Goal: Information Seeking & Learning: Learn about a topic

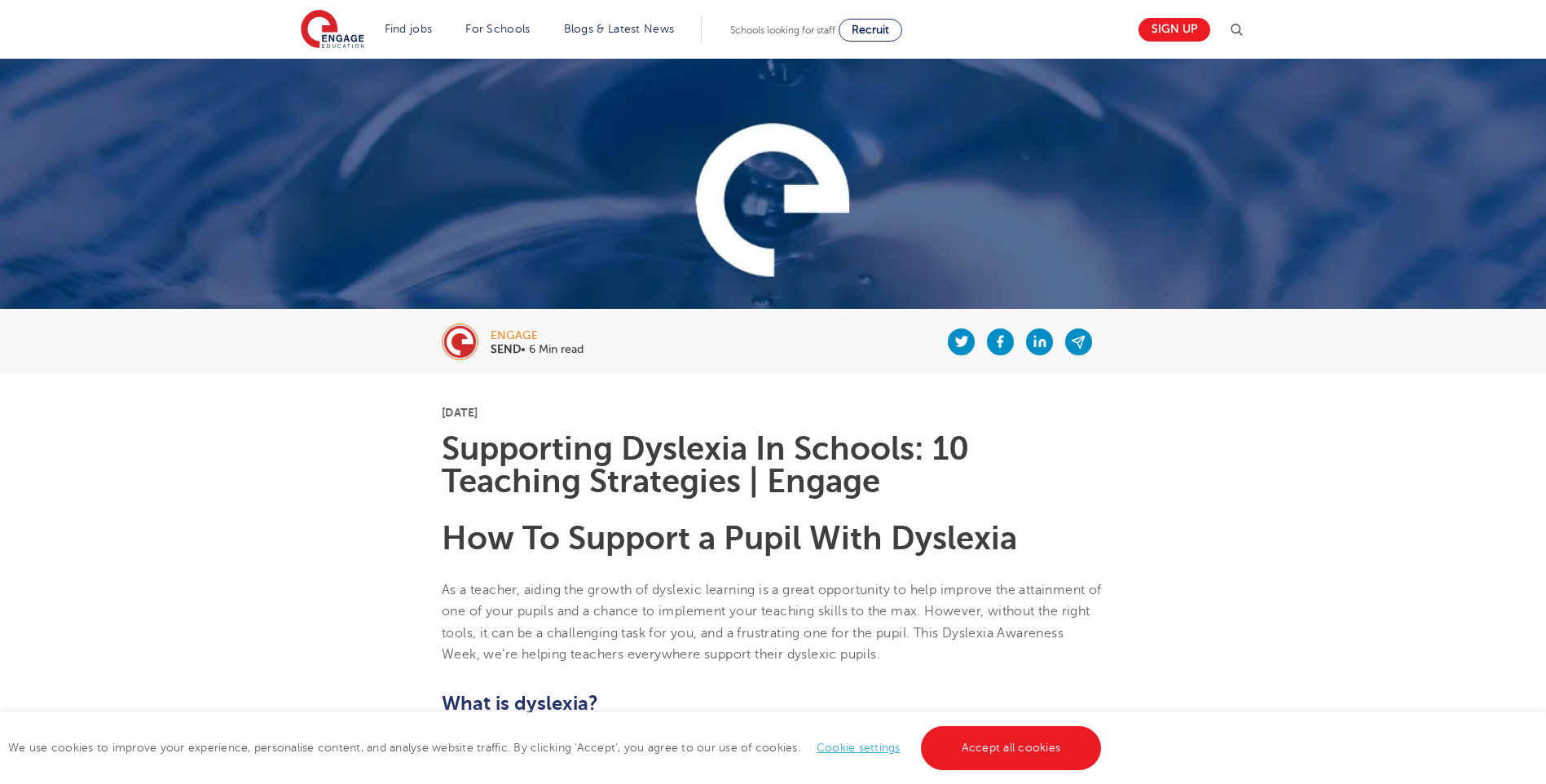
scroll to position [244, 0]
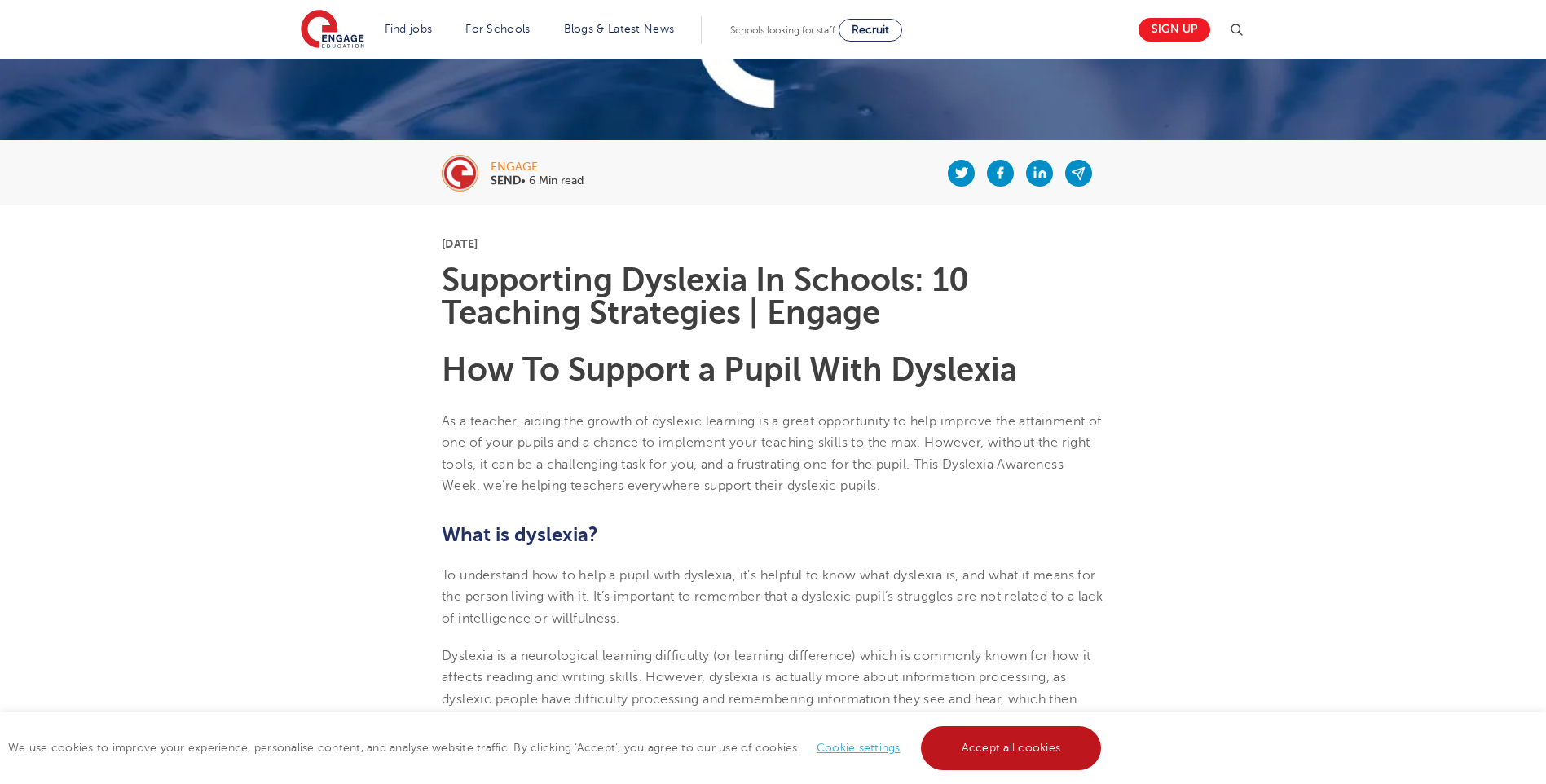
click at [1018, 739] on link "Accept all cookies" at bounding box center [1012, 748] width 181 height 44
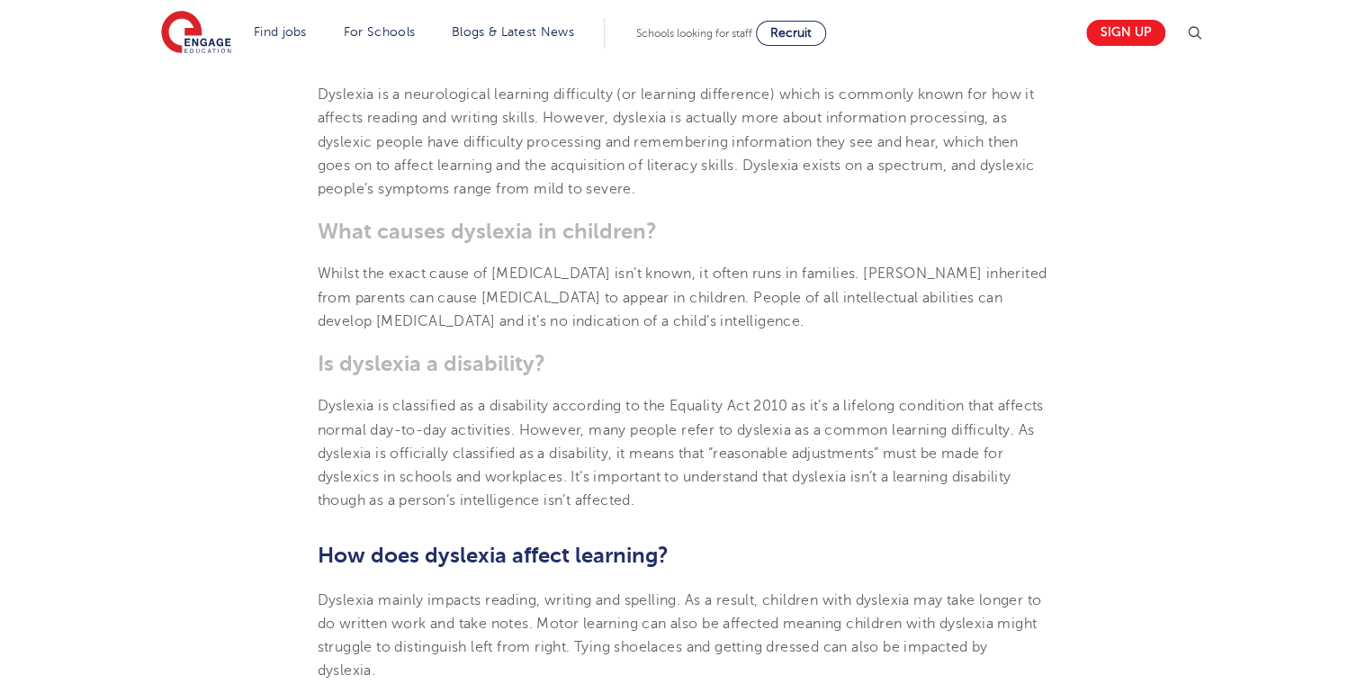
scroll to position [1044, 0]
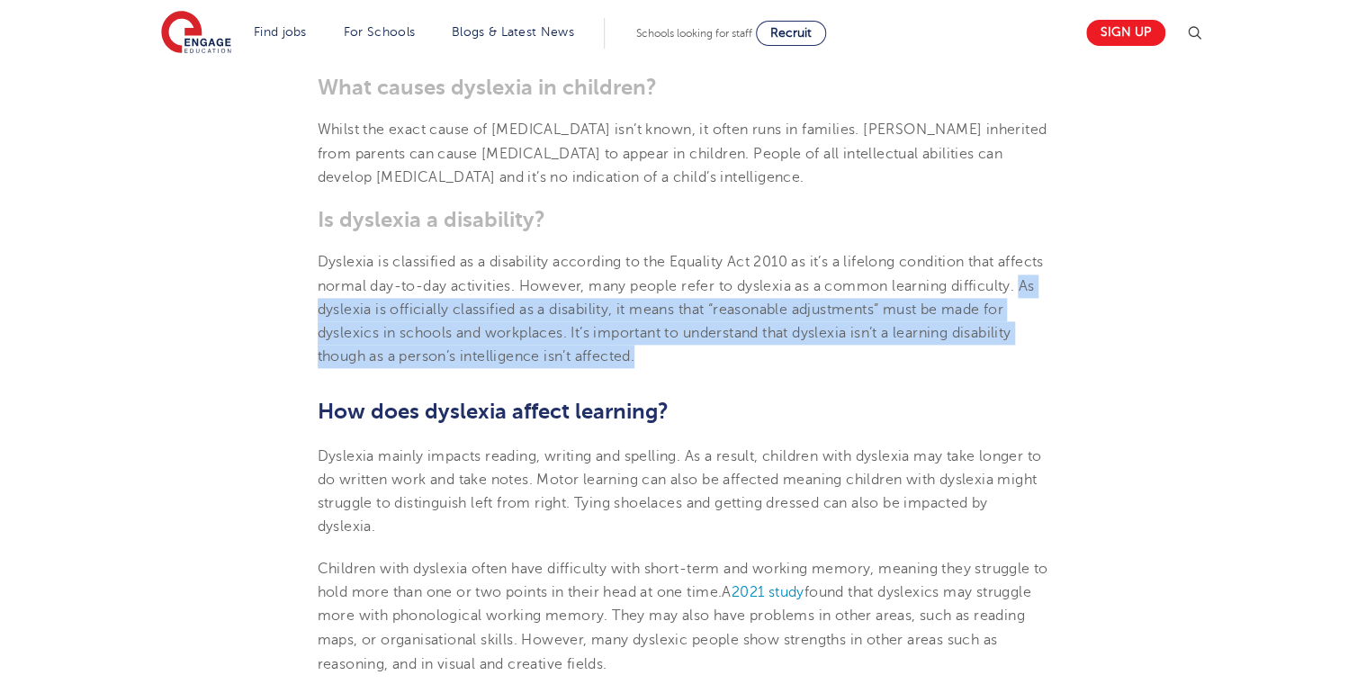
drag, startPoint x: 387, startPoint y: 308, endPoint x: 728, endPoint y: 360, distance: 345.0
click at [728, 360] on p "Dyslexia is classified as a disability according to the Equality Act 2010 as it…" at bounding box center [683, 309] width 731 height 118
copy span "As [MEDICAL_DATA] is officially classified as a disability, it means that “reas…"
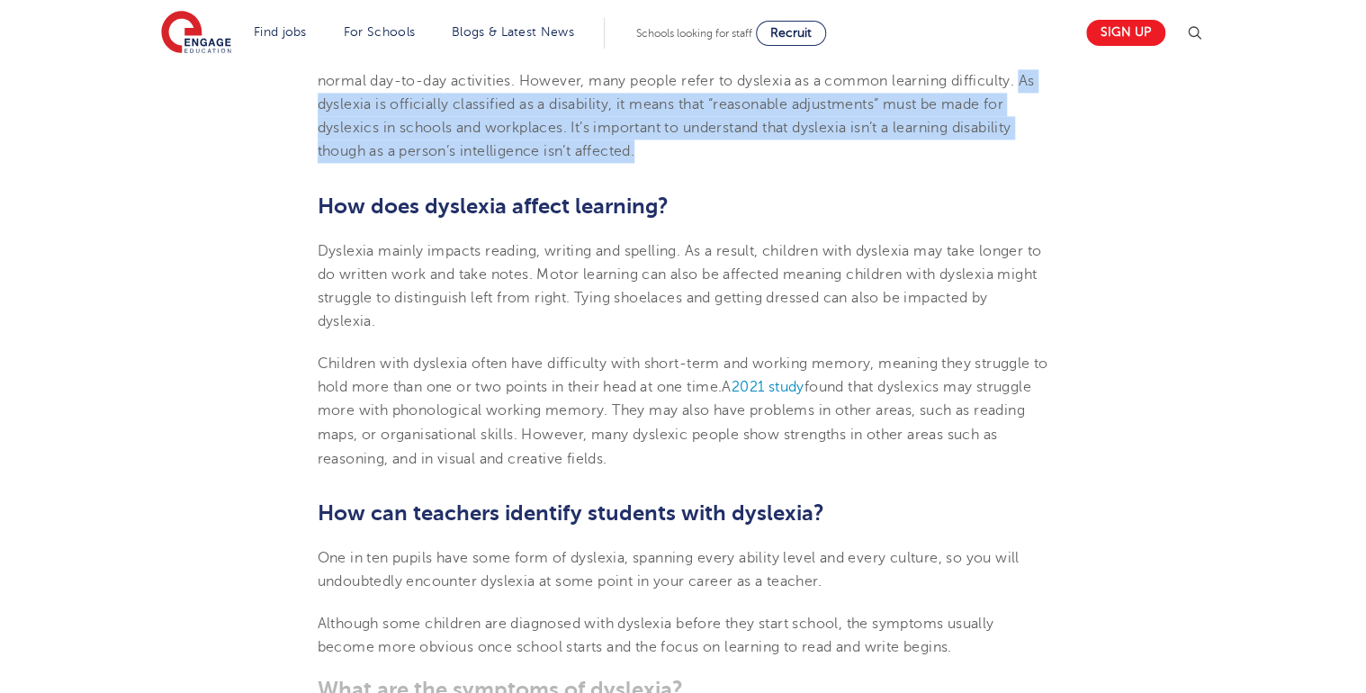
scroll to position [1260, 0]
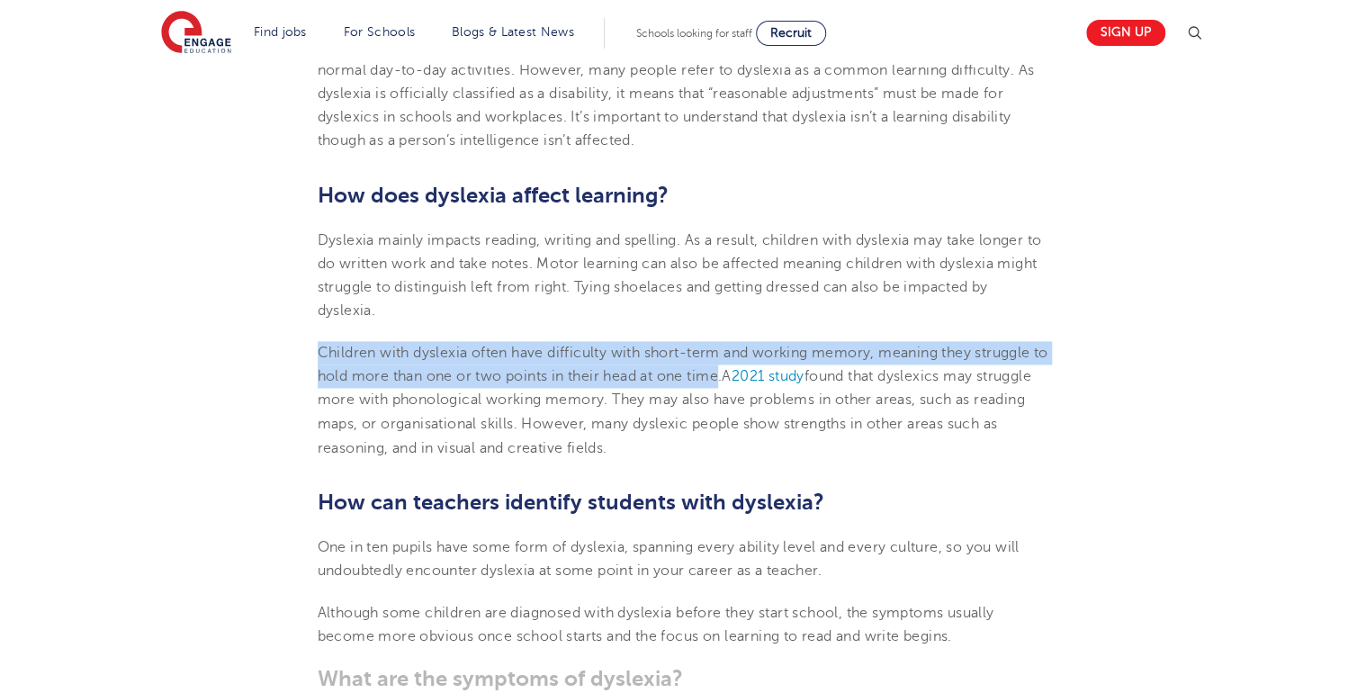
drag, startPoint x: 300, startPoint y: 350, endPoint x: 745, endPoint y: 378, distance: 446.2
copy span "Children with [MEDICAL_DATA] often have difficulty with short-term and working …"
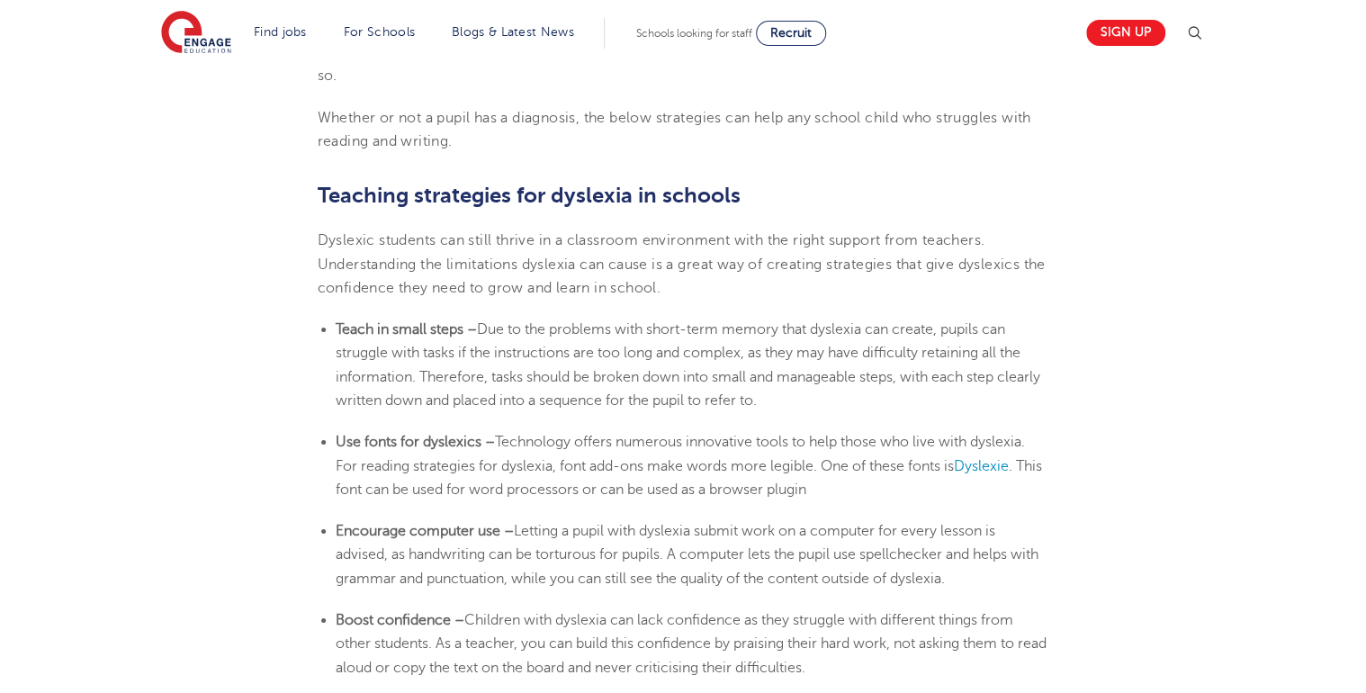
scroll to position [2843, 0]
click at [991, 462] on span "Dyslexie" at bounding box center [981, 468] width 55 height 16
click at [993, 464] on span "Dyslexie" at bounding box center [981, 468] width 55 height 16
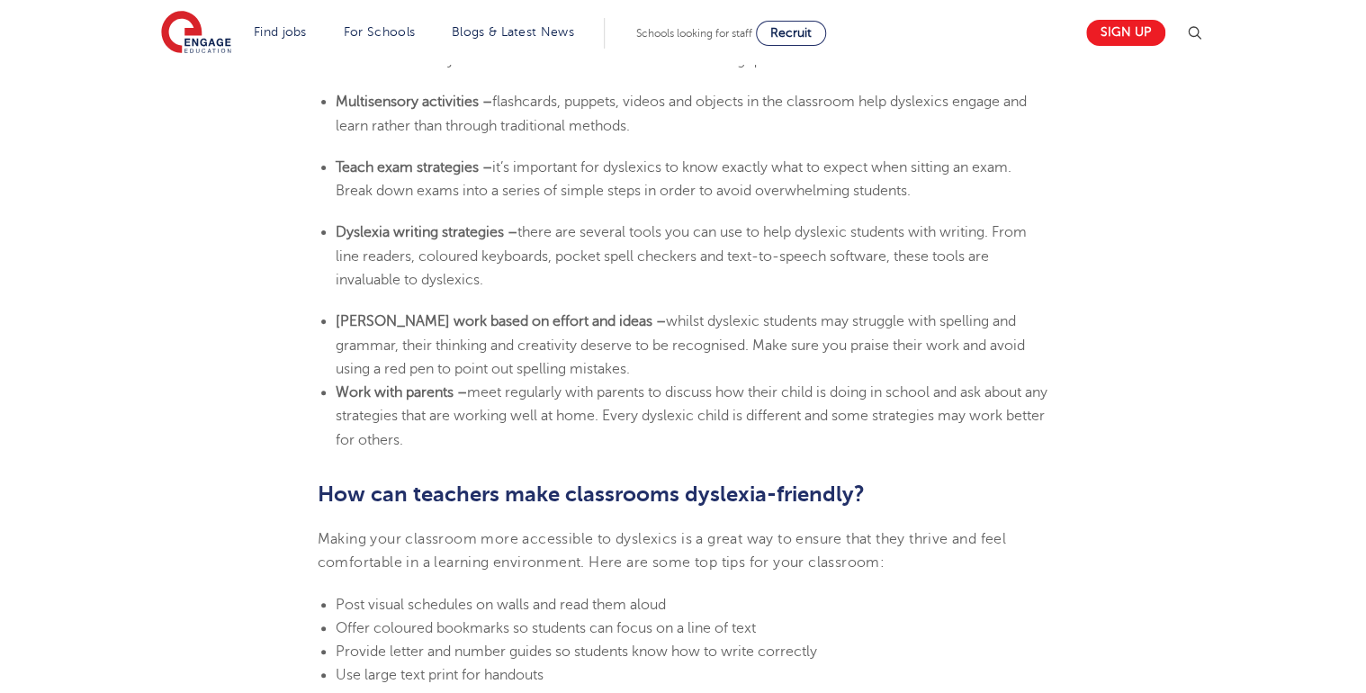
scroll to position [3599, 0]
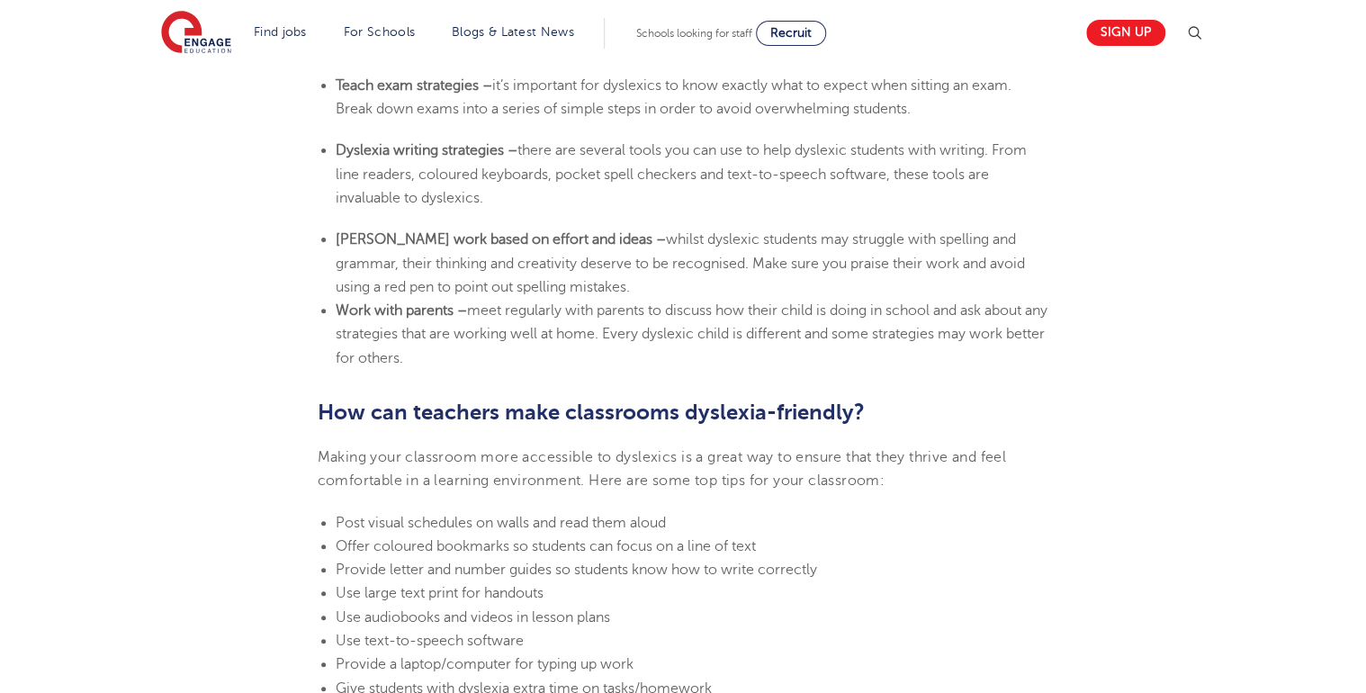
drag, startPoint x: 567, startPoint y: 281, endPoint x: 339, endPoint y: 245, distance: 230.5
click at [339, 245] on li "[PERSON_NAME] work based on effort and ideas – whilst dyslexic students may str…" at bounding box center [692, 263] width 713 height 71
copy li "[PERSON_NAME] work based on effort and ideas – whilst dyslexic students may str…"
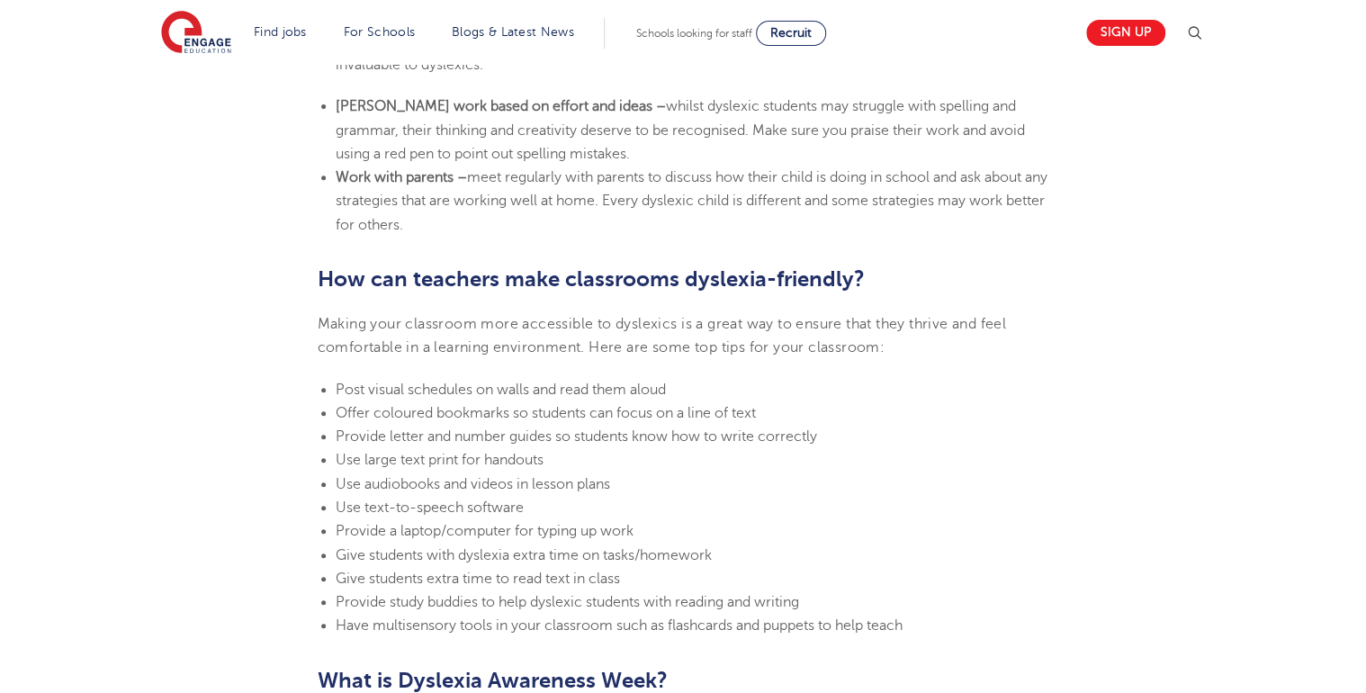
scroll to position [3743, 0]
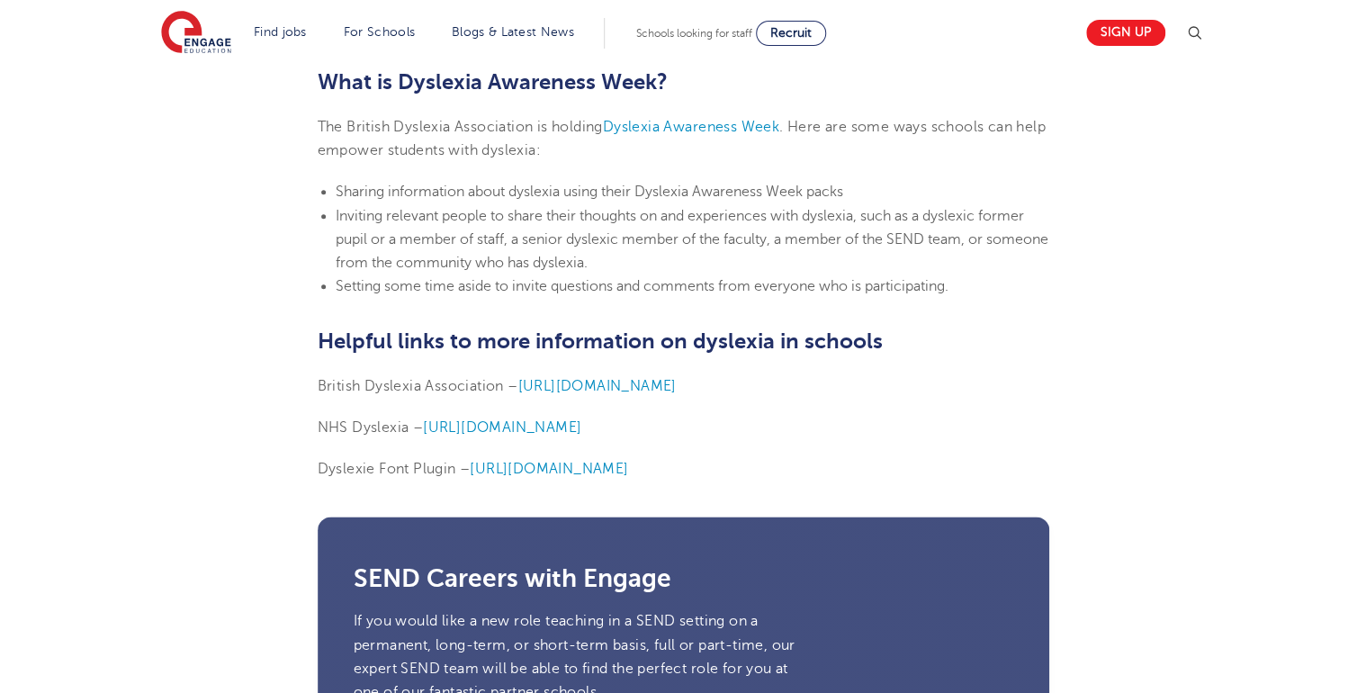
scroll to position [4031, 0]
